Goal: Navigation & Orientation: Find specific page/section

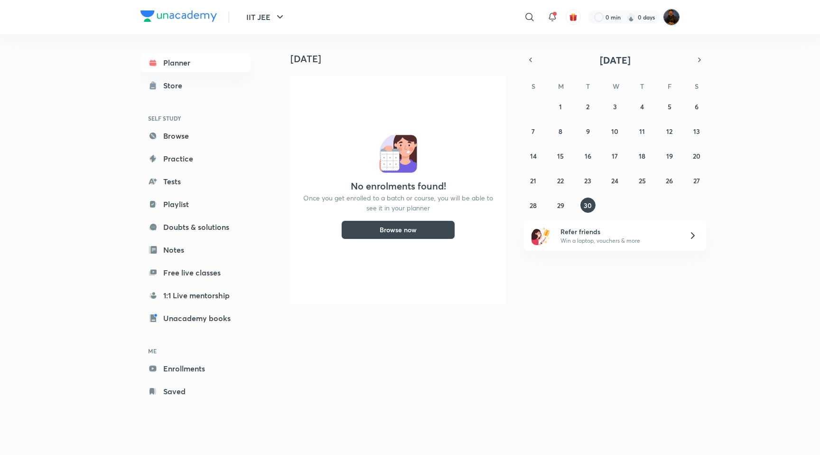
click at [674, 20] on img at bounding box center [672, 17] width 16 height 16
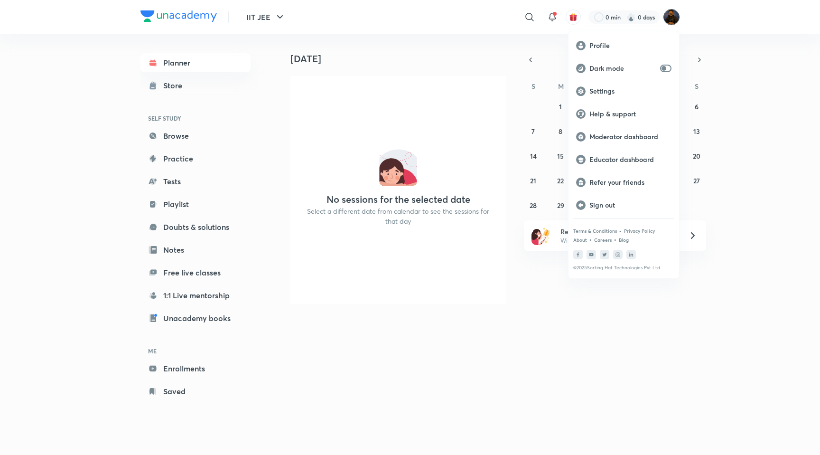
click at [665, 17] on div at bounding box center [410, 227] width 820 height 455
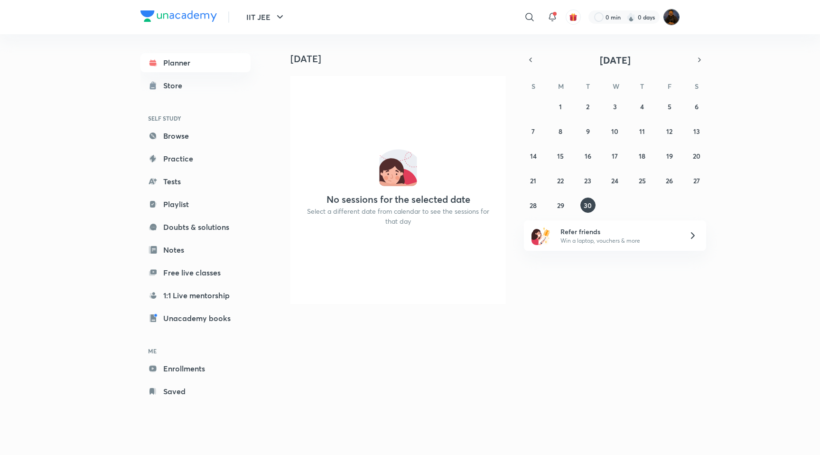
click at [666, 18] on img at bounding box center [672, 17] width 16 height 16
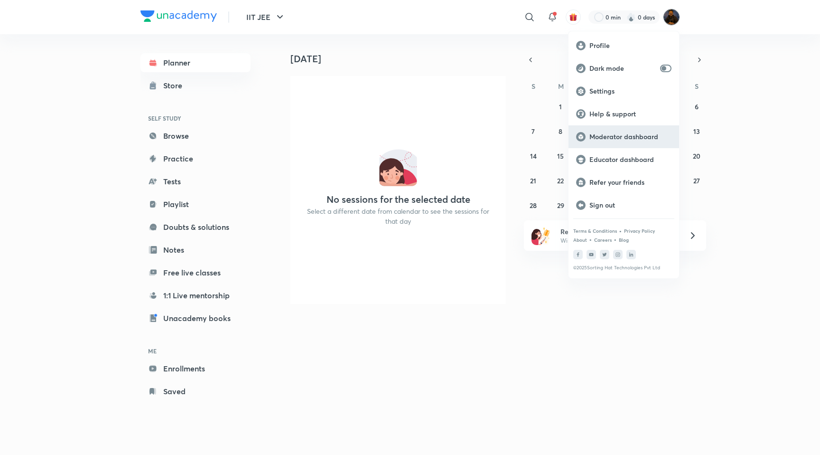
click at [621, 137] on p "Moderator dashboard" at bounding box center [631, 136] width 82 height 9
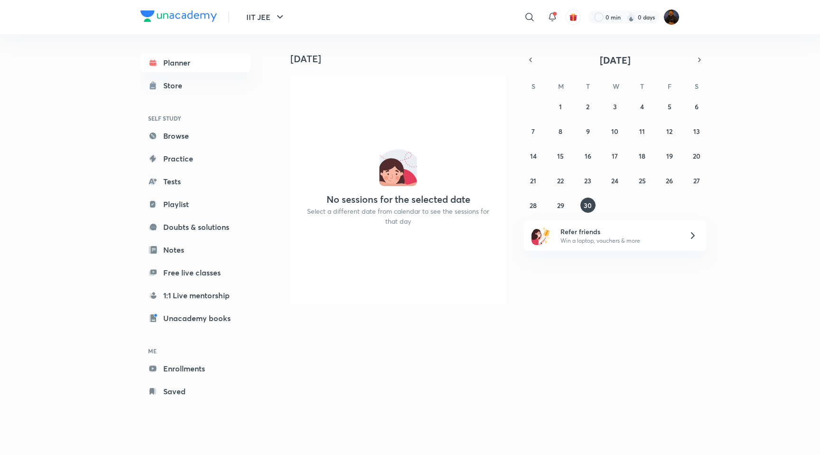
click at [430, 37] on div "Today" at bounding box center [395, 49] width 236 height 30
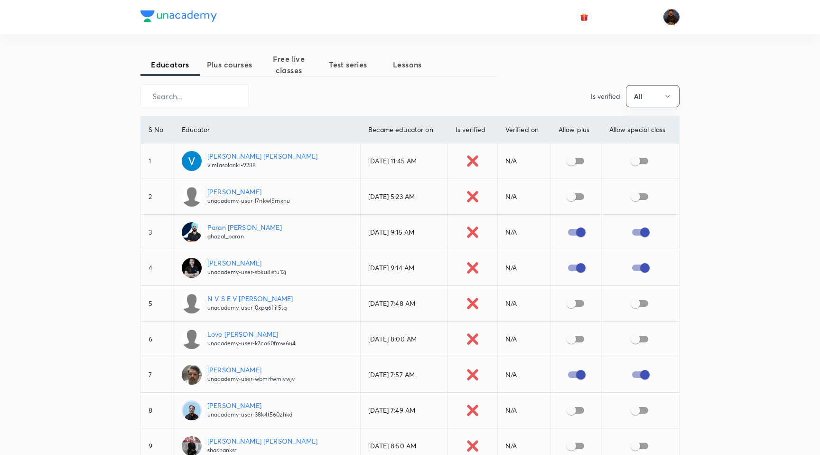
click at [676, 13] on img at bounding box center [672, 17] width 16 height 16
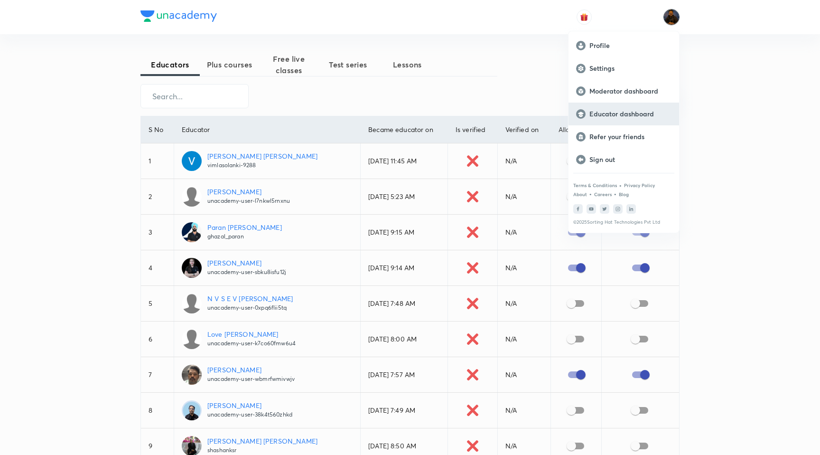
click at [619, 116] on p "Educator dashboard" at bounding box center [631, 114] width 82 height 9
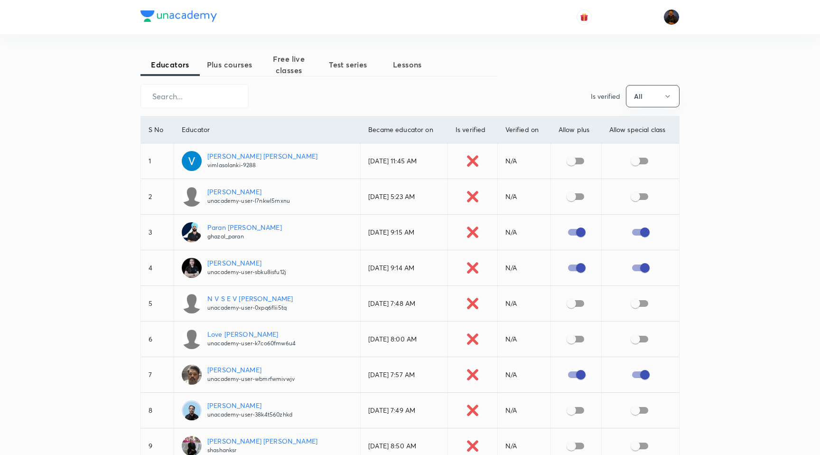
click at [539, 19] on div at bounding box center [410, 17] width 539 height 34
click at [462, 64] on div "Educators Plus courses Free live classes Test series Lessons" at bounding box center [319, 64] width 357 height 23
click at [392, 27] on div at bounding box center [410, 17] width 539 height 34
click at [241, 69] on span "Plus courses" at bounding box center [229, 64] width 59 height 11
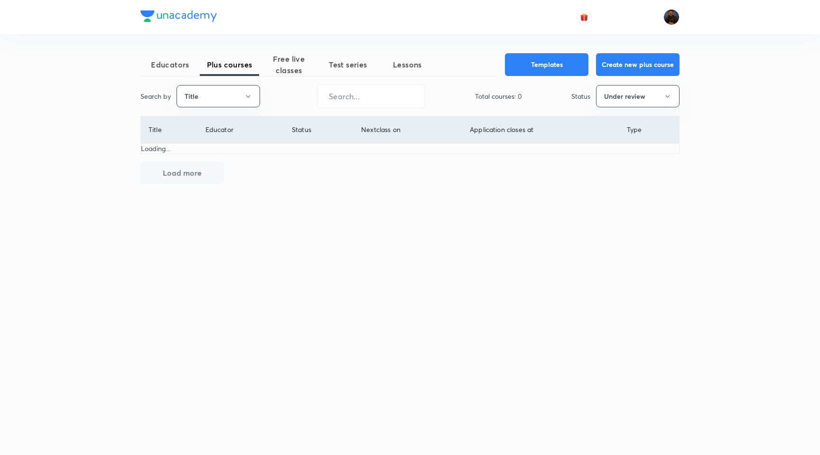
click at [170, 61] on span "Educators" at bounding box center [170, 64] width 59 height 11
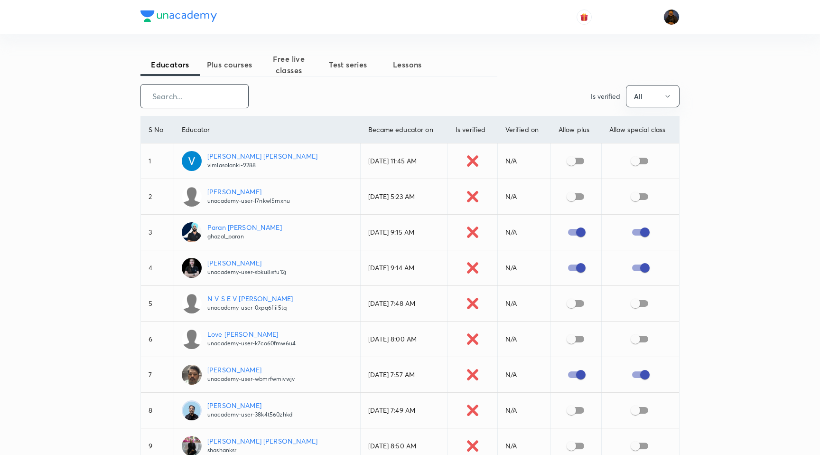
click at [199, 106] on input "text" at bounding box center [194, 96] width 107 height 24
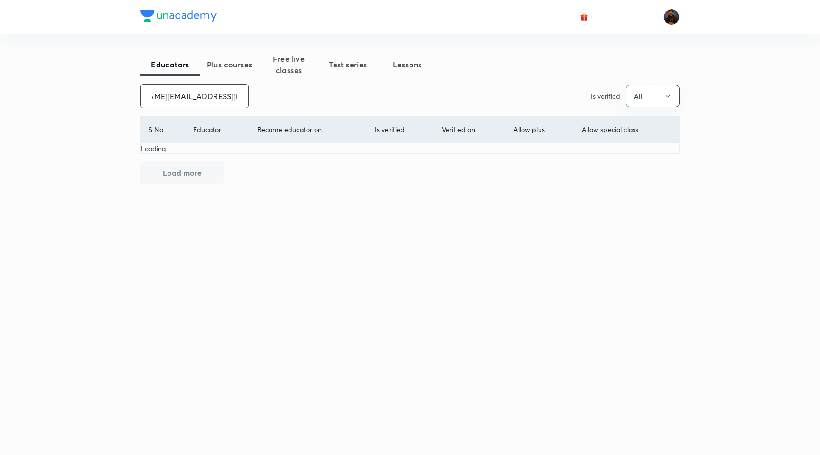
scroll to position [0, 53]
type input "bhagawati.bhaskar@unacademy.com"
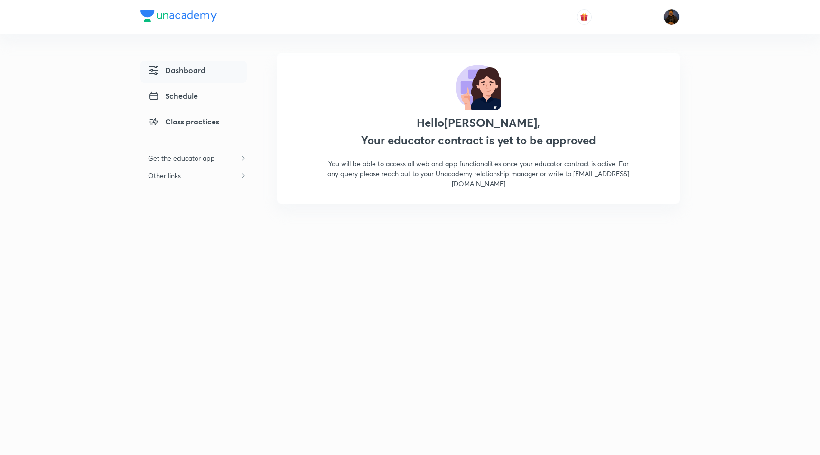
click at [344, 109] on div "Hello [PERSON_NAME] , Your educator contract is yet to be approved You will be …" at bounding box center [478, 128] width 403 height 150
click at [350, 103] on div "Hello [PERSON_NAME] , Your educator contract is yet to be approved You will be …" at bounding box center [478, 128] width 403 height 150
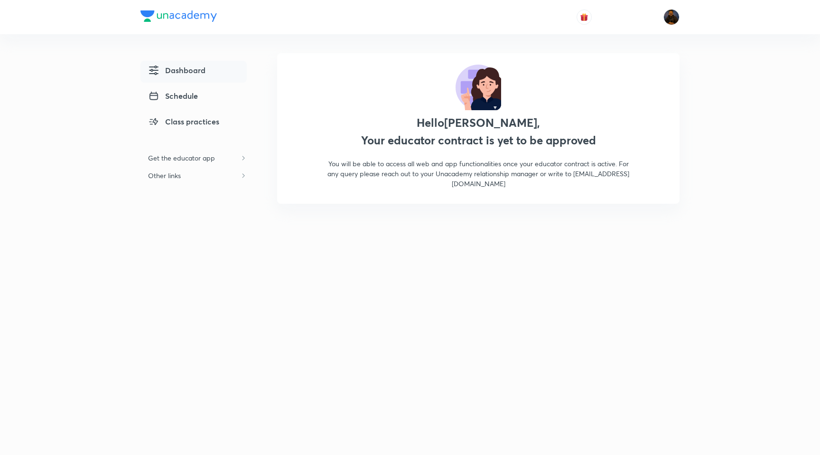
click at [602, 179] on p "You will be able to access all web and app functionalities once your educator c…" at bounding box center [479, 174] width 304 height 30
click at [321, 229] on div "Hello [PERSON_NAME] , Your educator contract is yet to be approved You will be …" at bounding box center [478, 179] width 403 height 253
click at [194, 95] on span "Schedule" at bounding box center [173, 95] width 50 height 11
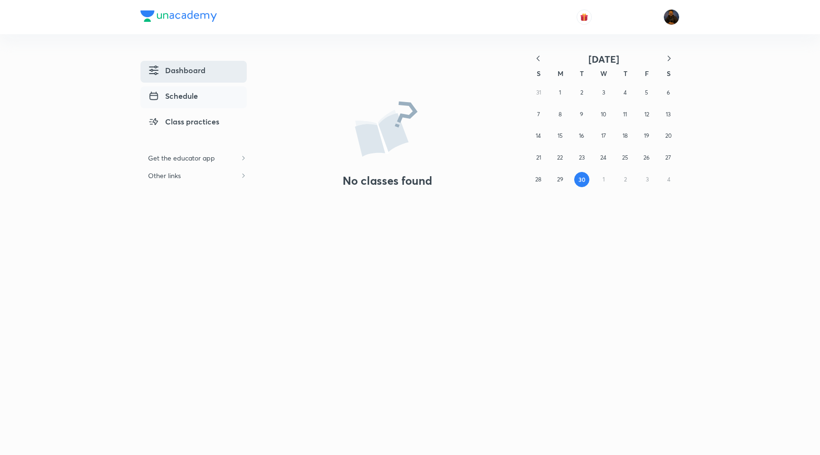
click at [207, 65] on link "Dashboard" at bounding box center [194, 72] width 106 height 22
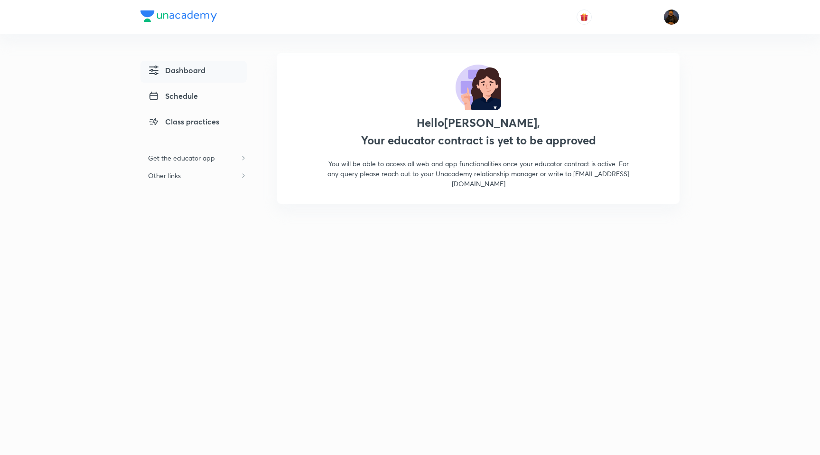
click at [368, 232] on div "Hello [PERSON_NAME] , Your educator contract is yet to be approved You will be …" at bounding box center [478, 179] width 403 height 253
click at [412, 43] on div "Dashboard Schedule Class practices Get the educator app Other links Hello [PERS…" at bounding box center [410, 170] width 539 height 272
